Goal: Information Seeking & Learning: Understand process/instructions

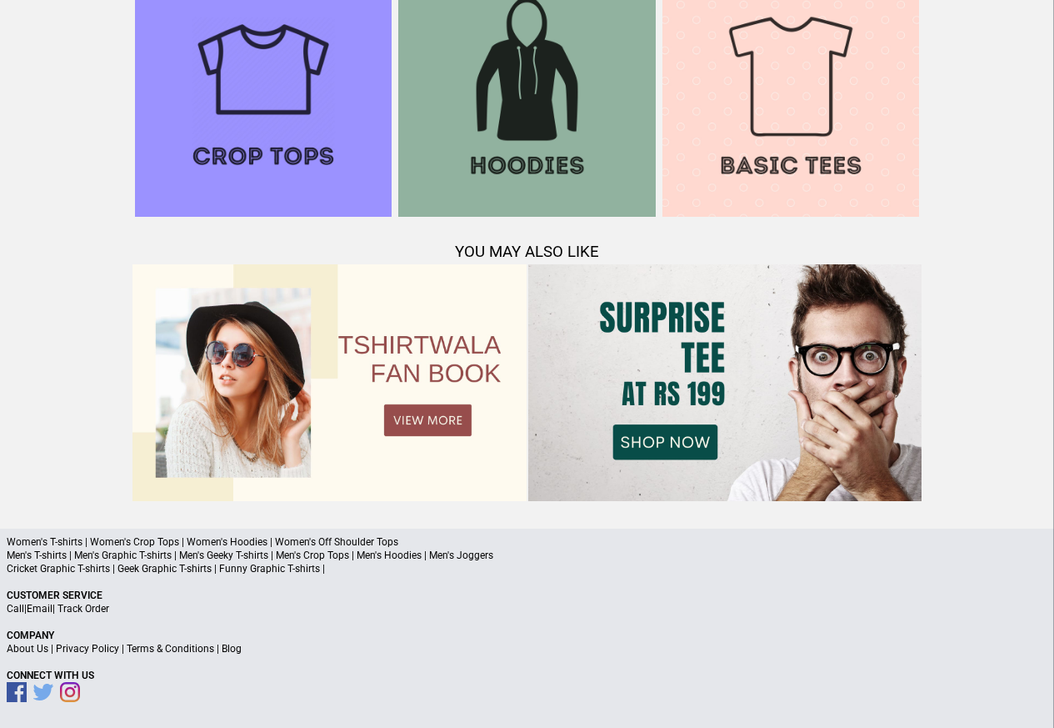
scroll to position [1609, 0]
click at [180, 650] on link "Terms & Conditions" at bounding box center [171, 649] width 88 height 12
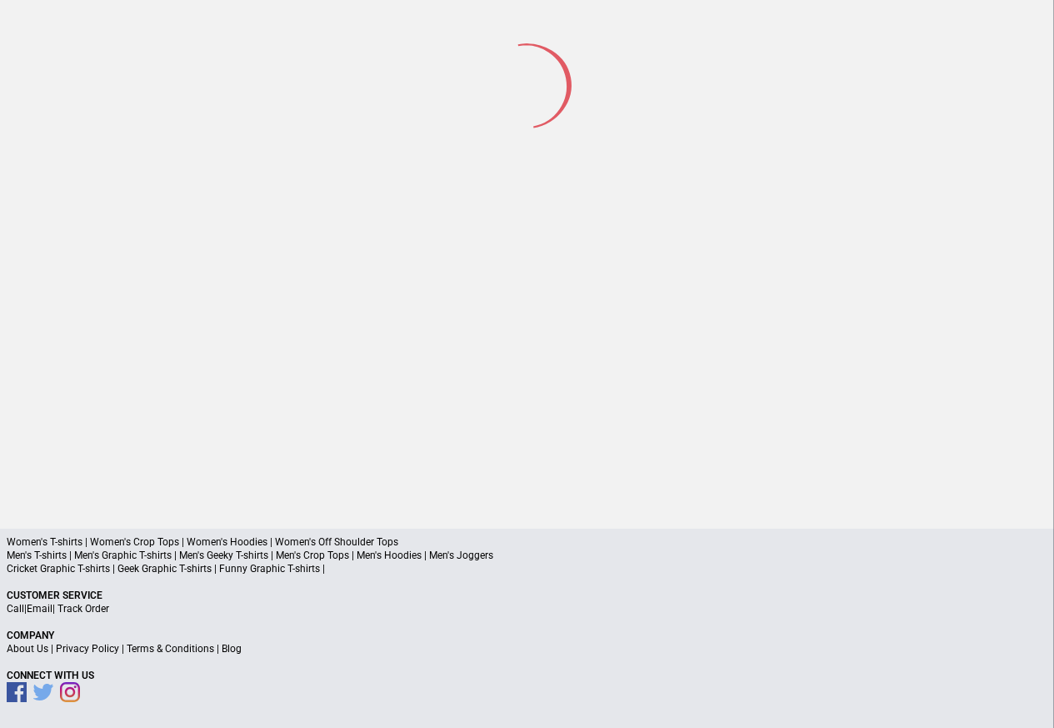
scroll to position [78, 0]
